Goal: Transaction & Acquisition: Purchase product/service

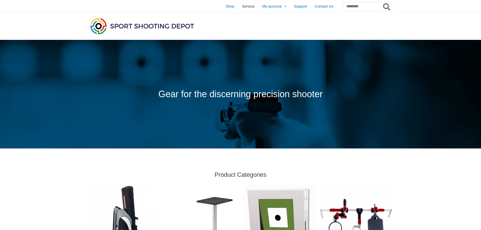
click at [242, 6] on span "Service" at bounding box center [248, 6] width 13 height 13
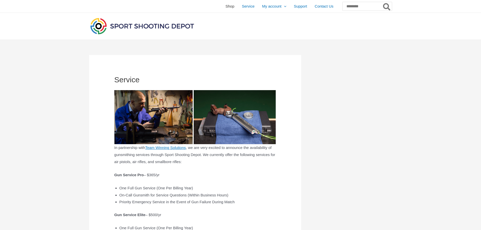
click at [225, 3] on span "Shop" at bounding box center [229, 6] width 9 height 13
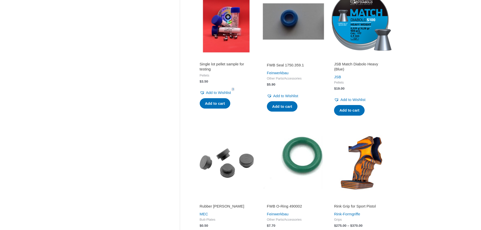
scroll to position [404, 0]
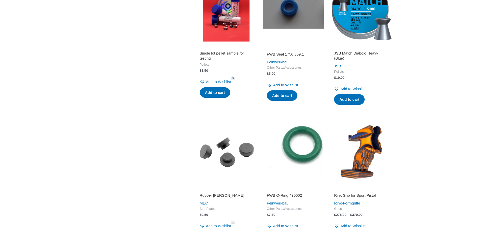
click at [123, 125] on div "Clear Sale On Sale Stock Available Category Airguns   Air Pistols Air Rifles …" at bounding box center [134, 36] width 91 height 771
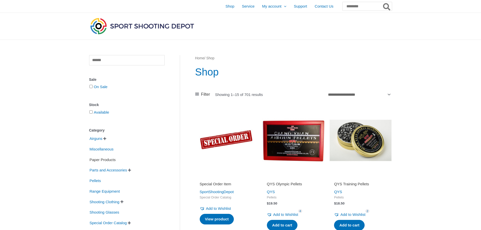
scroll to position [126, 0]
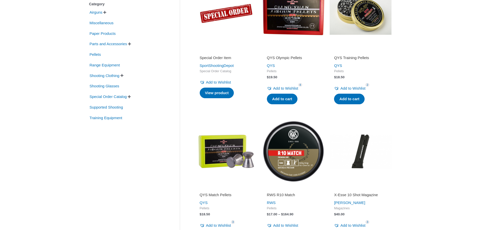
click at [131, 46] on span "" at bounding box center [129, 44] width 3 height 4
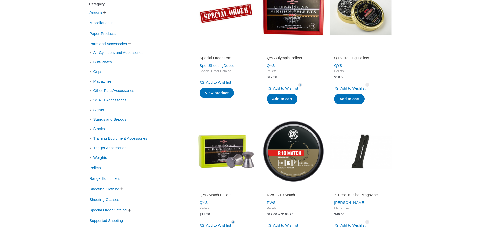
click at [131, 46] on span "" at bounding box center [129, 44] width 3 height 4
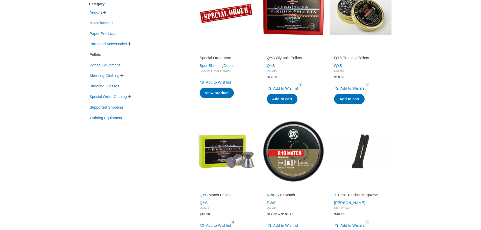
click at [94, 59] on span "Pellets" at bounding box center [95, 54] width 12 height 9
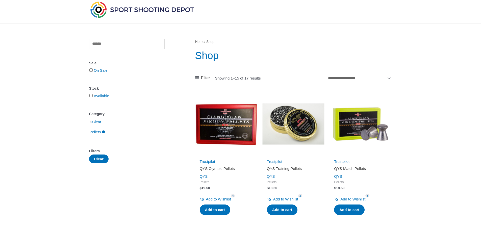
scroll to position [25, 0]
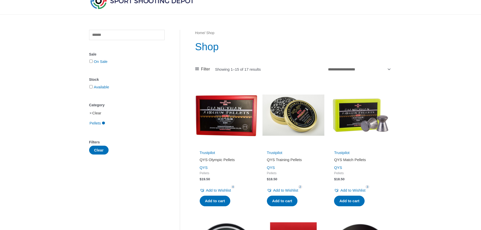
click at [97, 115] on link "Clear" at bounding box center [96, 113] width 9 height 4
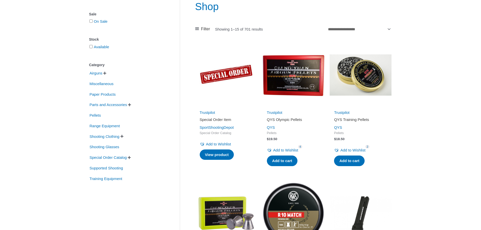
scroll to position [101, 0]
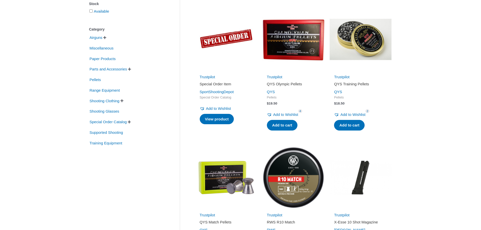
click at [106, 39] on span "" at bounding box center [104, 38] width 3 height 4
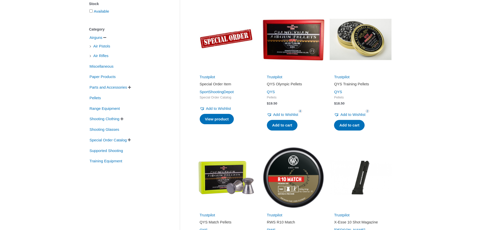
click at [89, 60] on li "Air Rifles" at bounding box center [126, 55] width 75 height 9
click at [93, 60] on span "Air Rifles" at bounding box center [101, 55] width 16 height 9
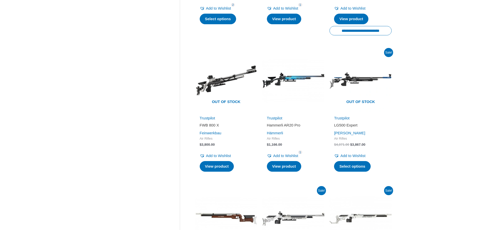
scroll to position [31, 0]
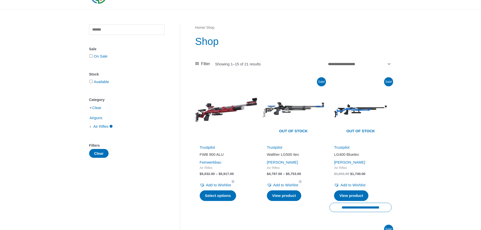
click at [92, 112] on li "Clear" at bounding box center [126, 107] width 75 height 9
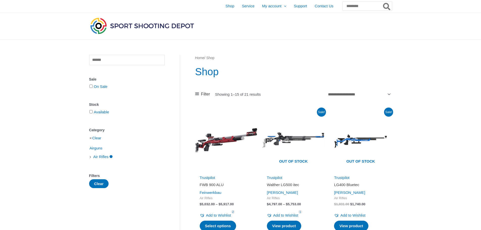
scroll to position [0, 0]
click at [225, 6] on span "Shop" at bounding box center [229, 6] width 9 height 13
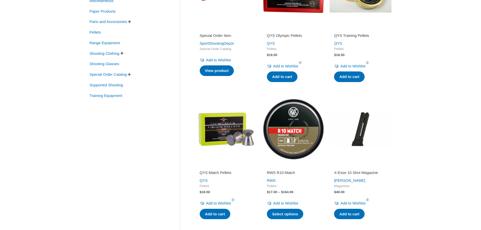
scroll to position [151, 0]
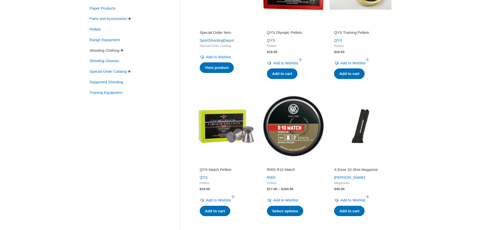
click at [111, 55] on span "Shooting Clothing" at bounding box center [104, 50] width 31 height 9
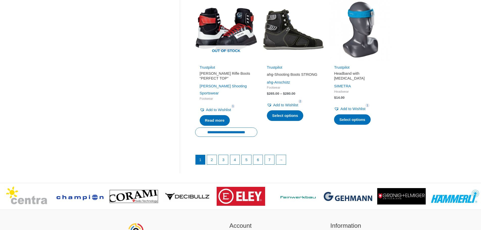
scroll to position [858, 0]
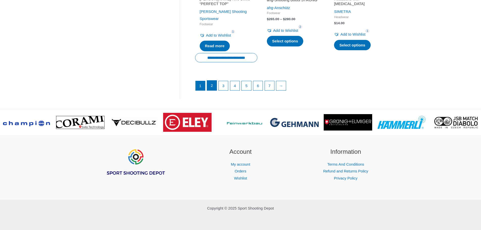
click at [217, 91] on link "2" at bounding box center [212, 86] width 10 height 10
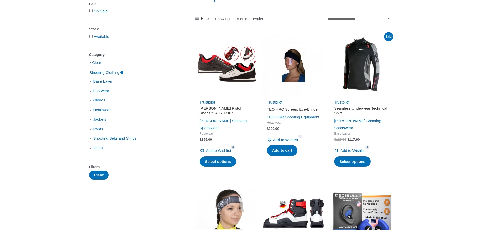
scroll to position [0, 0]
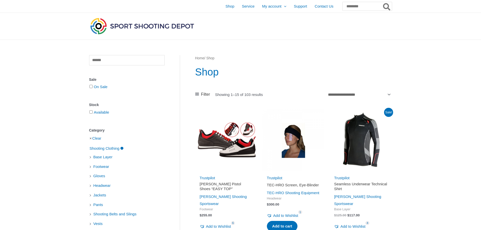
click at [127, 25] on img at bounding box center [142, 26] width 106 height 19
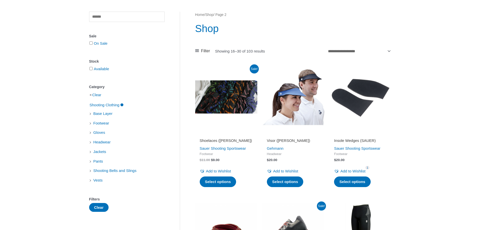
scroll to position [101, 0]
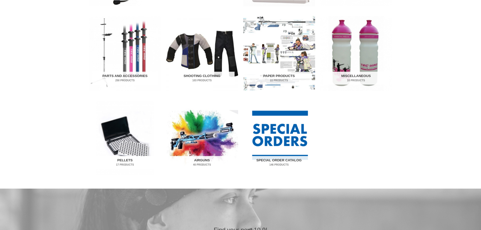
scroll to position [252, 0]
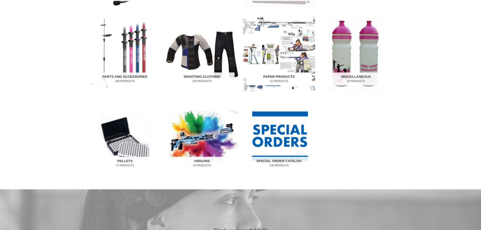
click at [286, 57] on img "Visit product category Paper Products" at bounding box center [279, 54] width 72 height 75
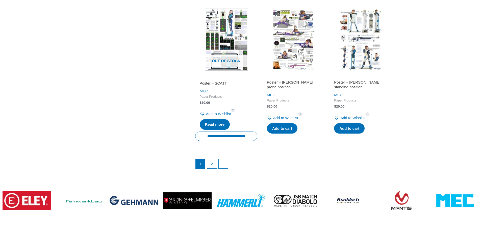
scroll to position [757, 0]
